Goal: Transaction & Acquisition: Purchase product/service

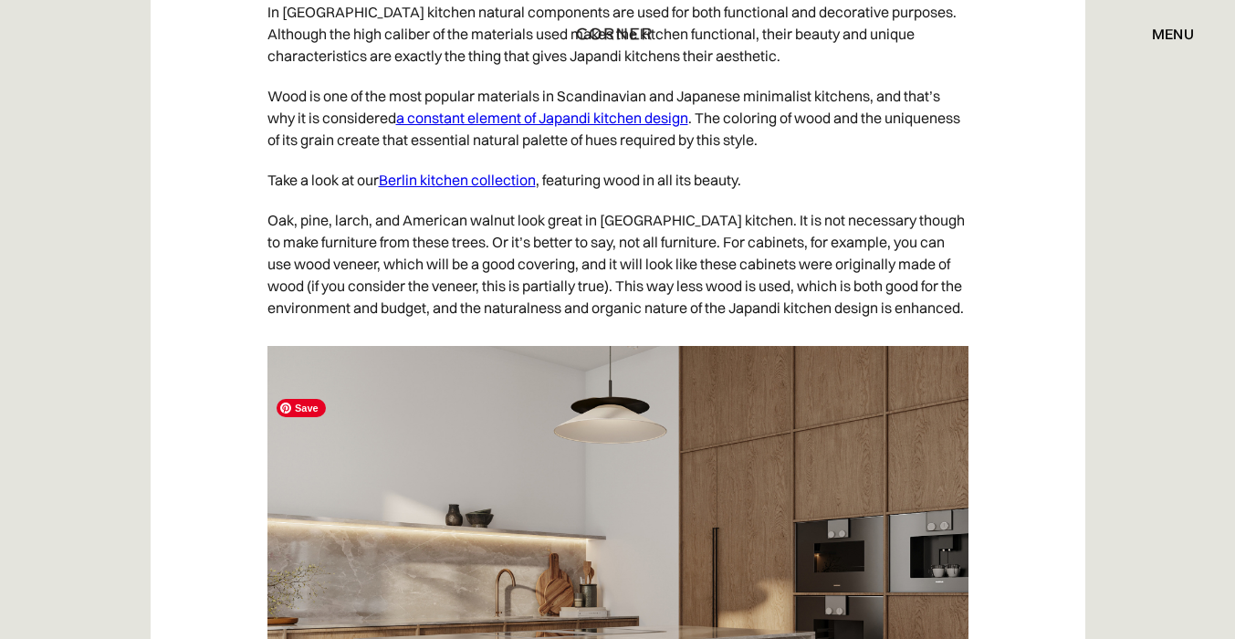
scroll to position [6336, 0]
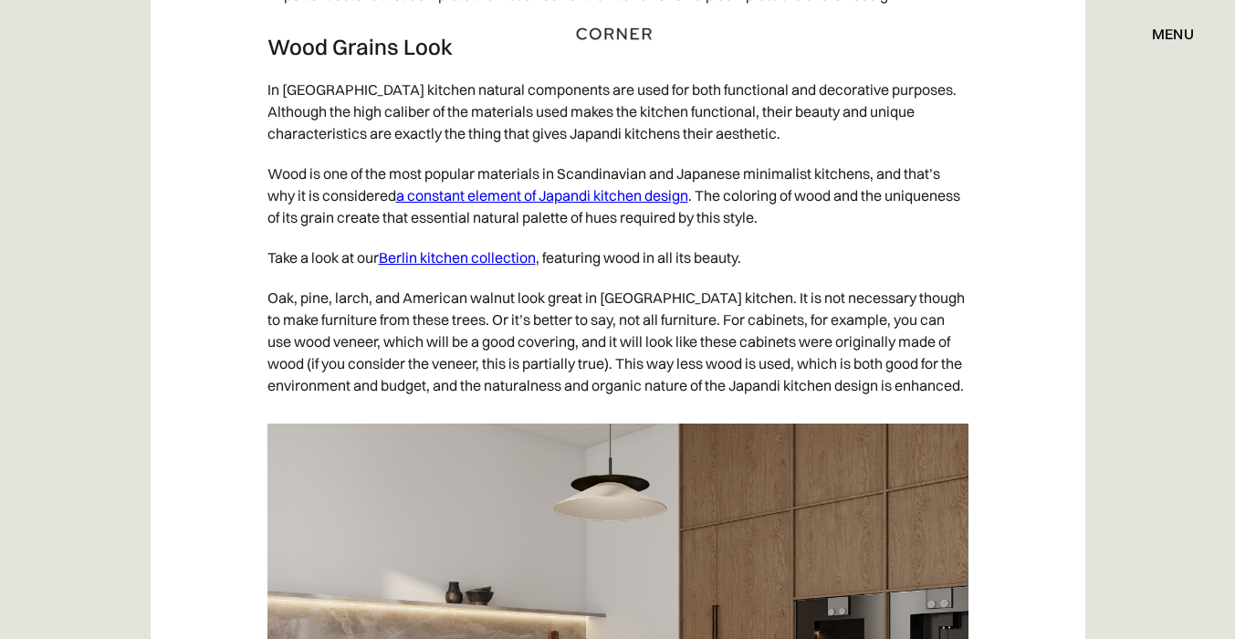
click at [511, 266] on link "Berlin kitchen collection" at bounding box center [457, 257] width 157 height 18
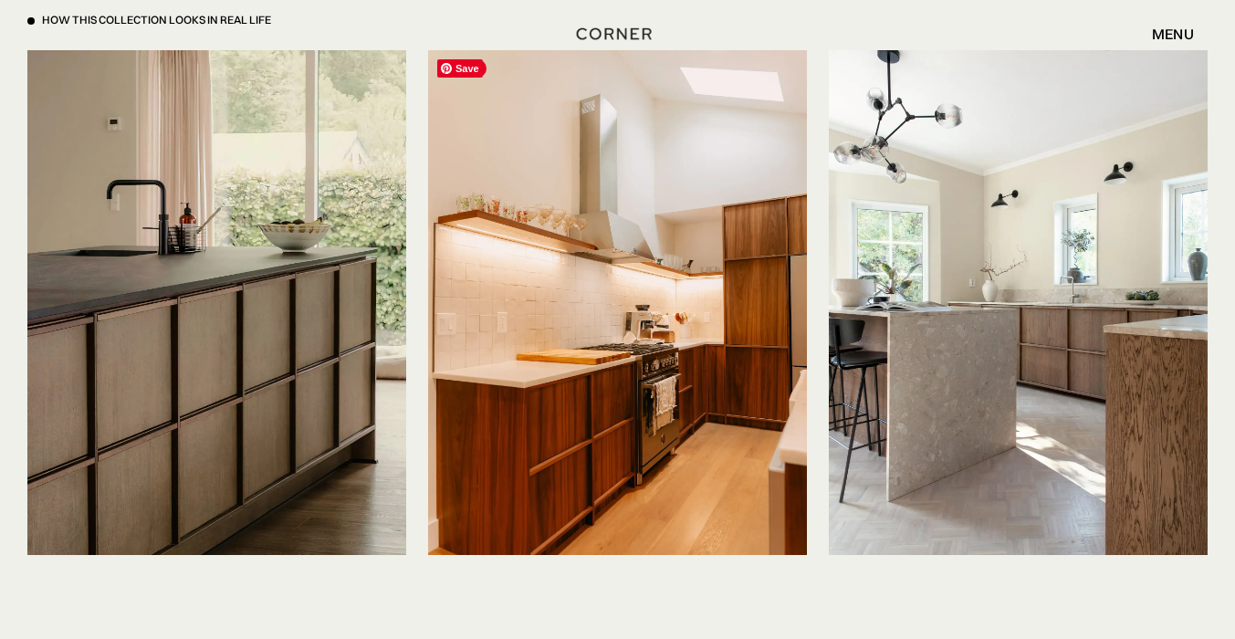
scroll to position [4469, 0]
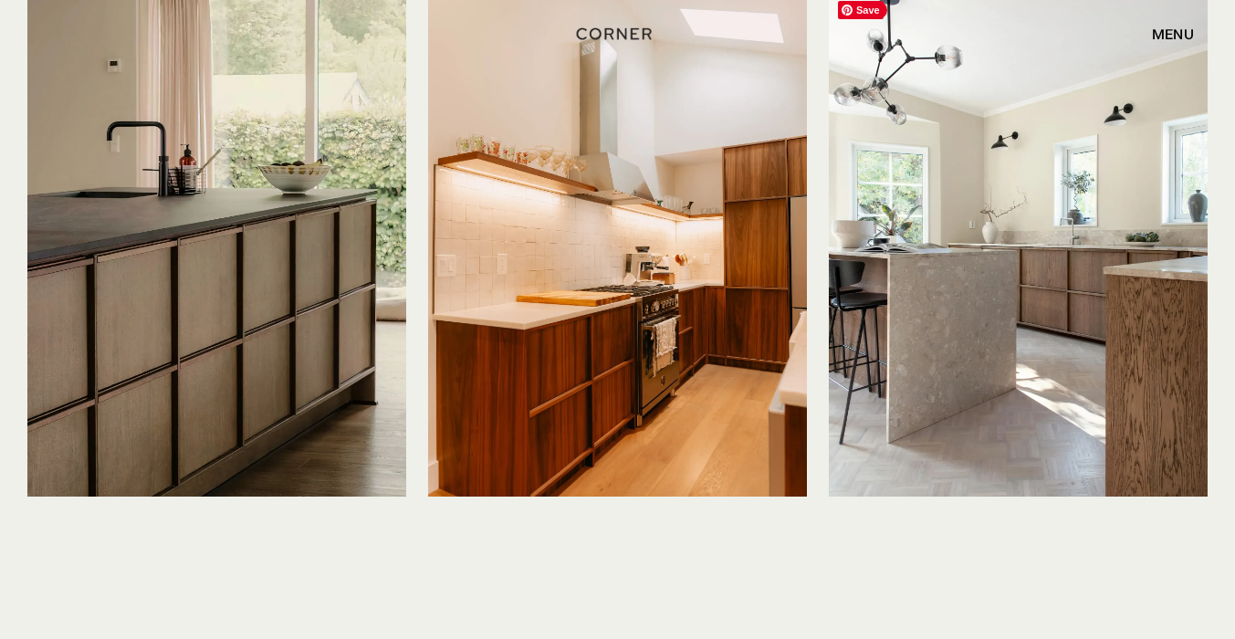
click at [928, 341] on img at bounding box center [1018, 244] width 379 height 505
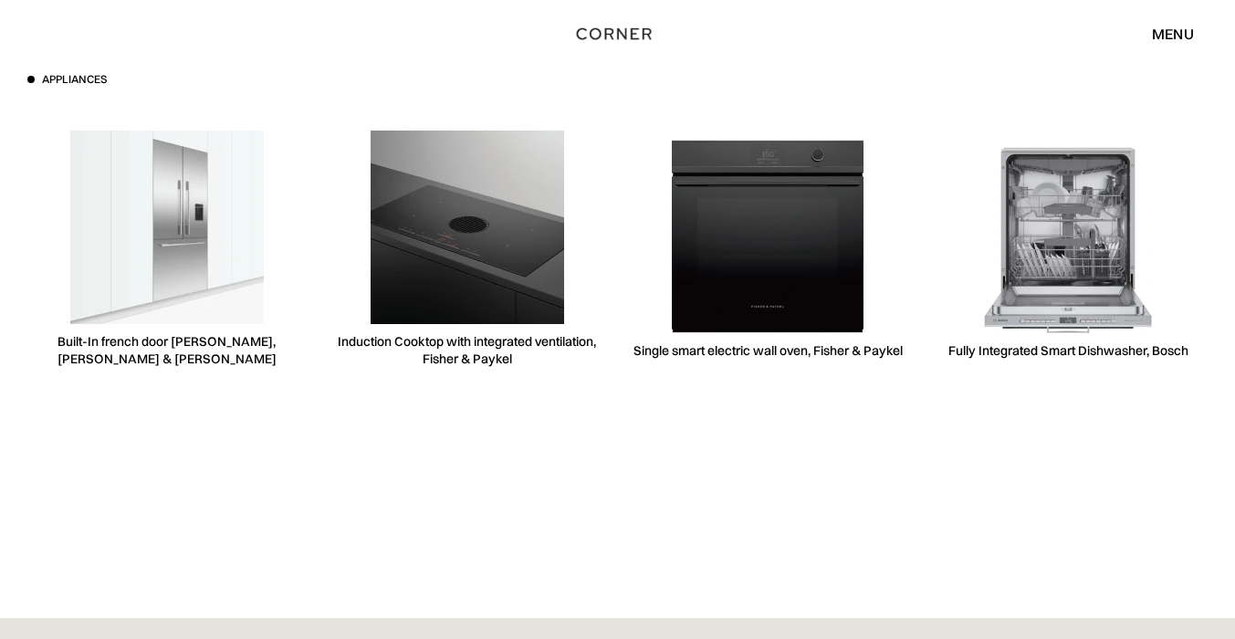
scroll to position [5566, 0]
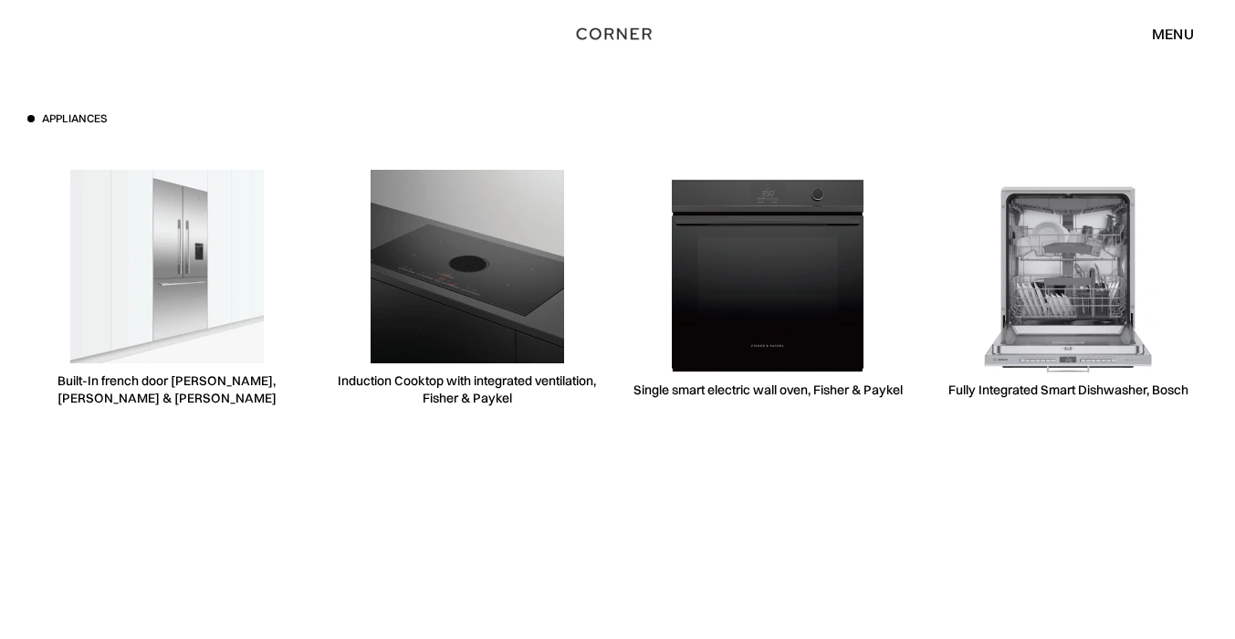
click at [1162, 37] on div "menu" at bounding box center [1173, 33] width 42 height 15
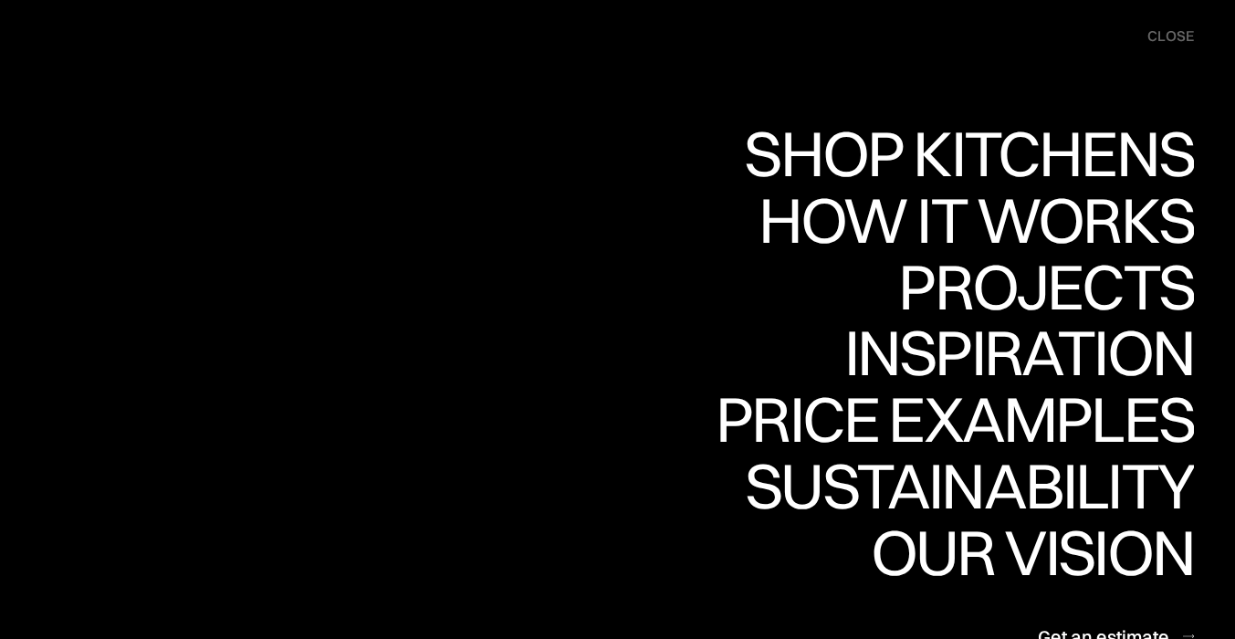
scroll to position [7776, 0]
click at [1158, 35] on div "close" at bounding box center [1170, 36] width 47 height 20
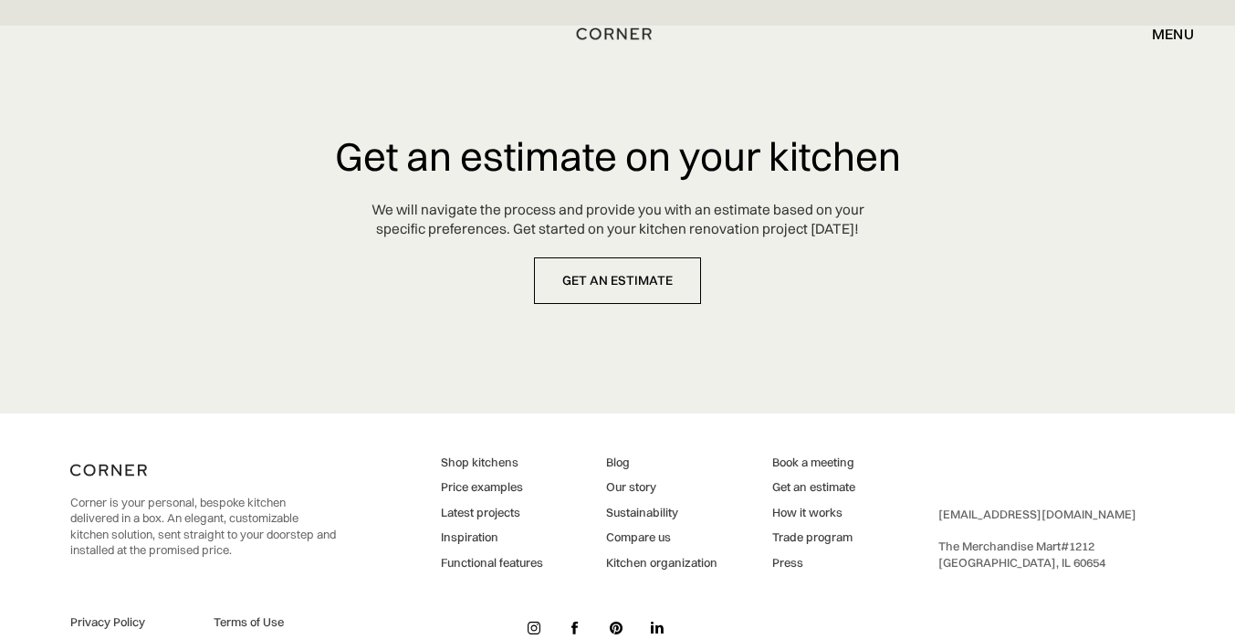
scroll to position [8840, 0]
